Goal: Navigation & Orientation: Find specific page/section

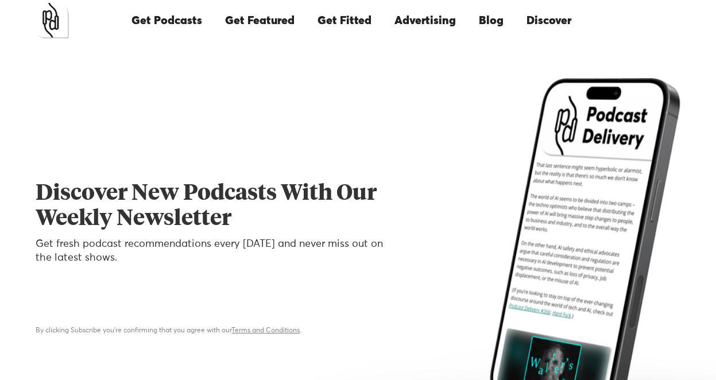
click at [261, 25] on link "Get Featured" at bounding box center [260, 20] width 92 height 39
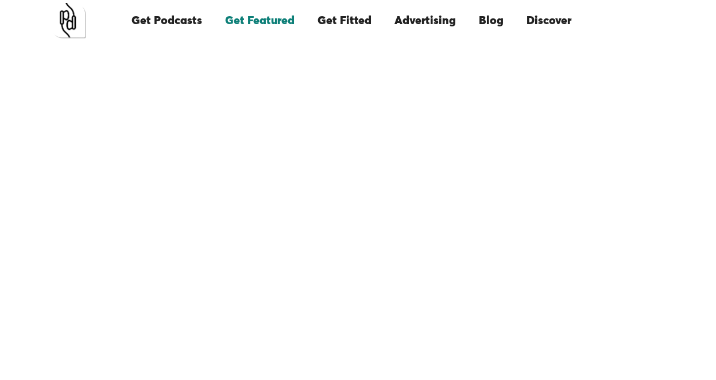
scroll to position [61, 0]
click at [190, 15] on link "Get Podcasts" at bounding box center [167, 20] width 94 height 39
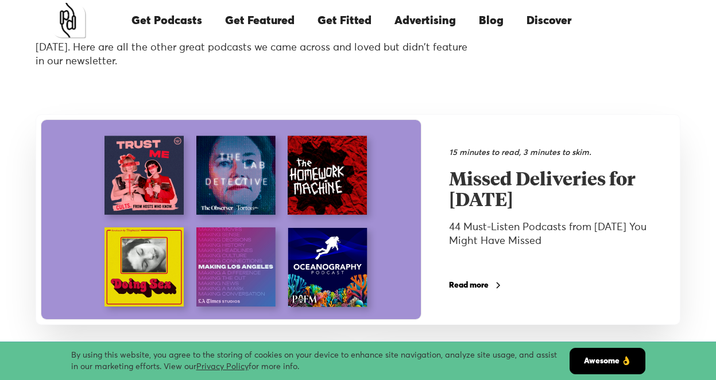
scroll to position [92, 0]
